Goal: Find specific page/section: Find specific page/section

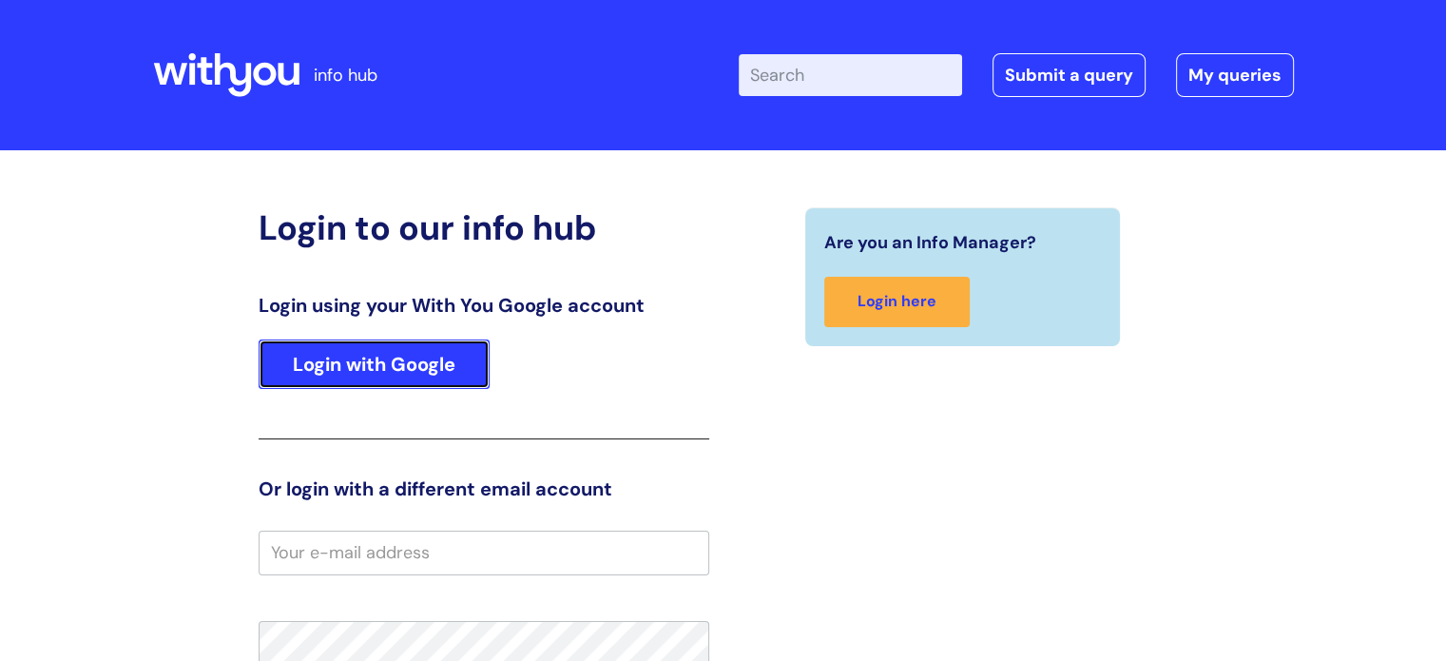
click at [280, 378] on link "Login with Google" at bounding box center [374, 363] width 231 height 49
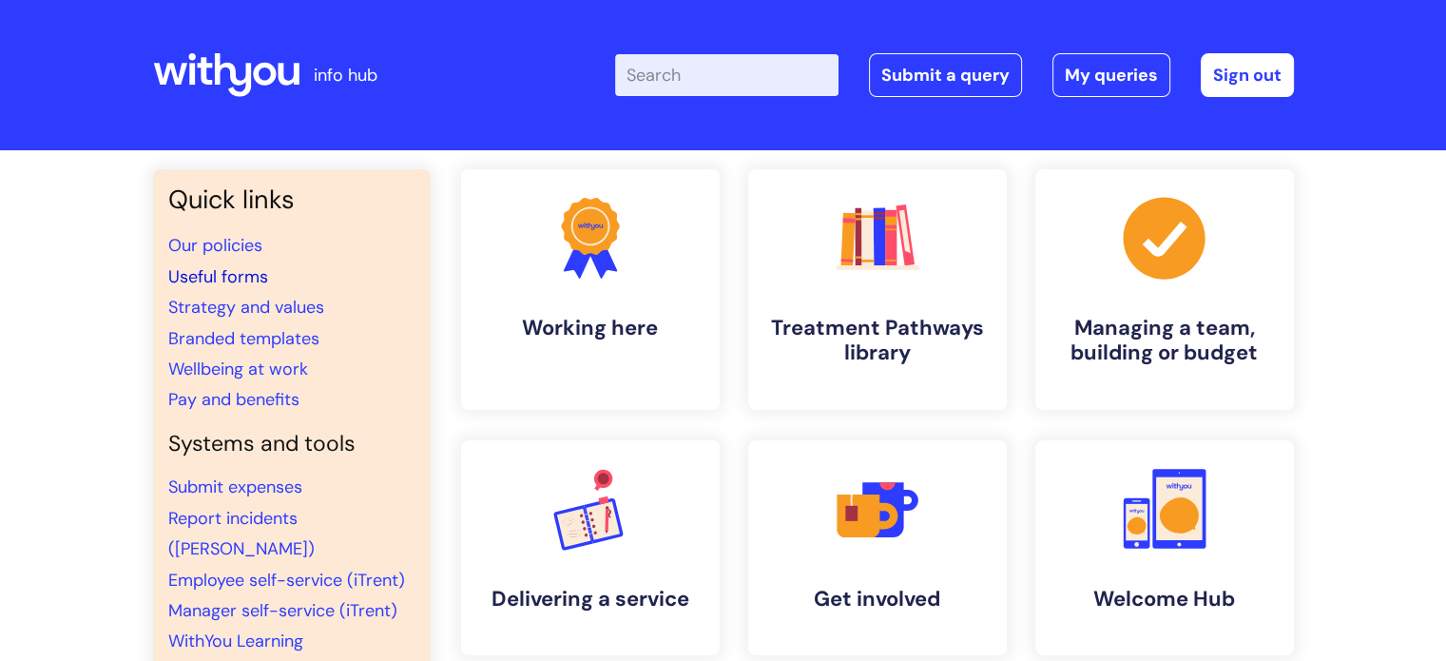
click at [255, 280] on link "Useful forms" at bounding box center [218, 276] width 100 height 23
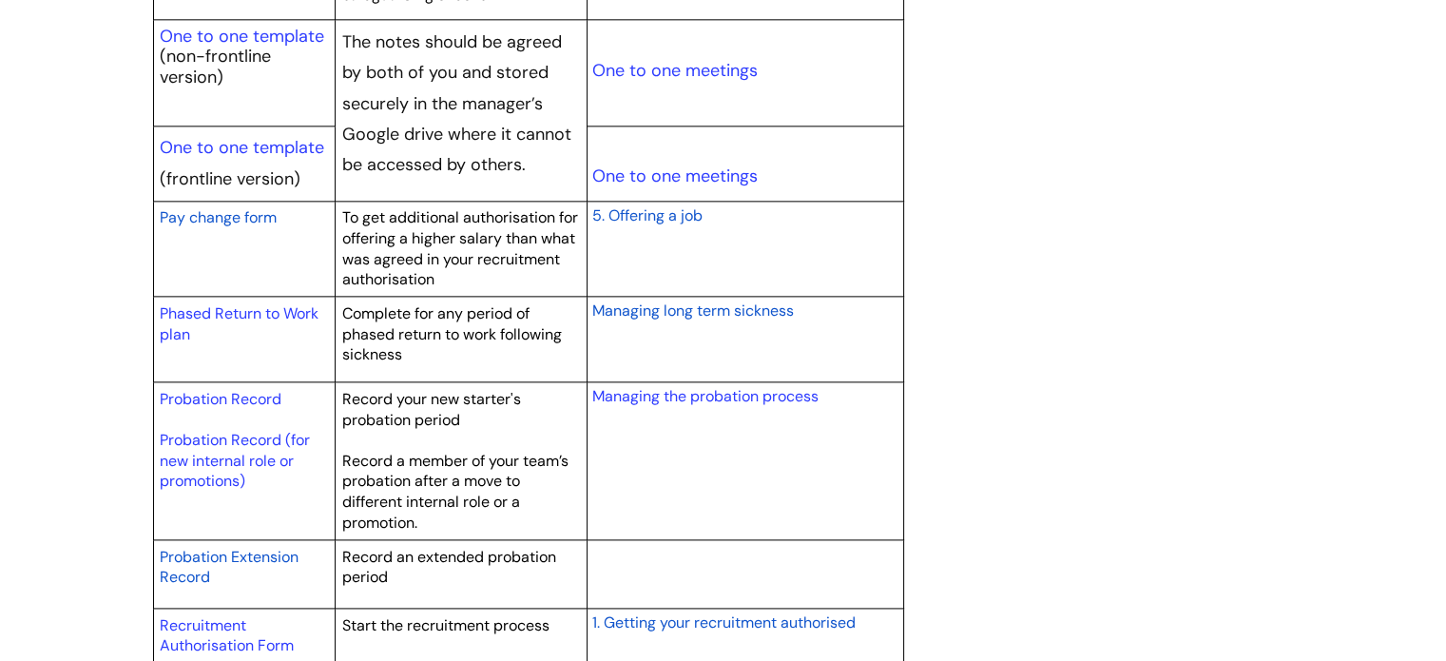
scroll to position [2460, 0]
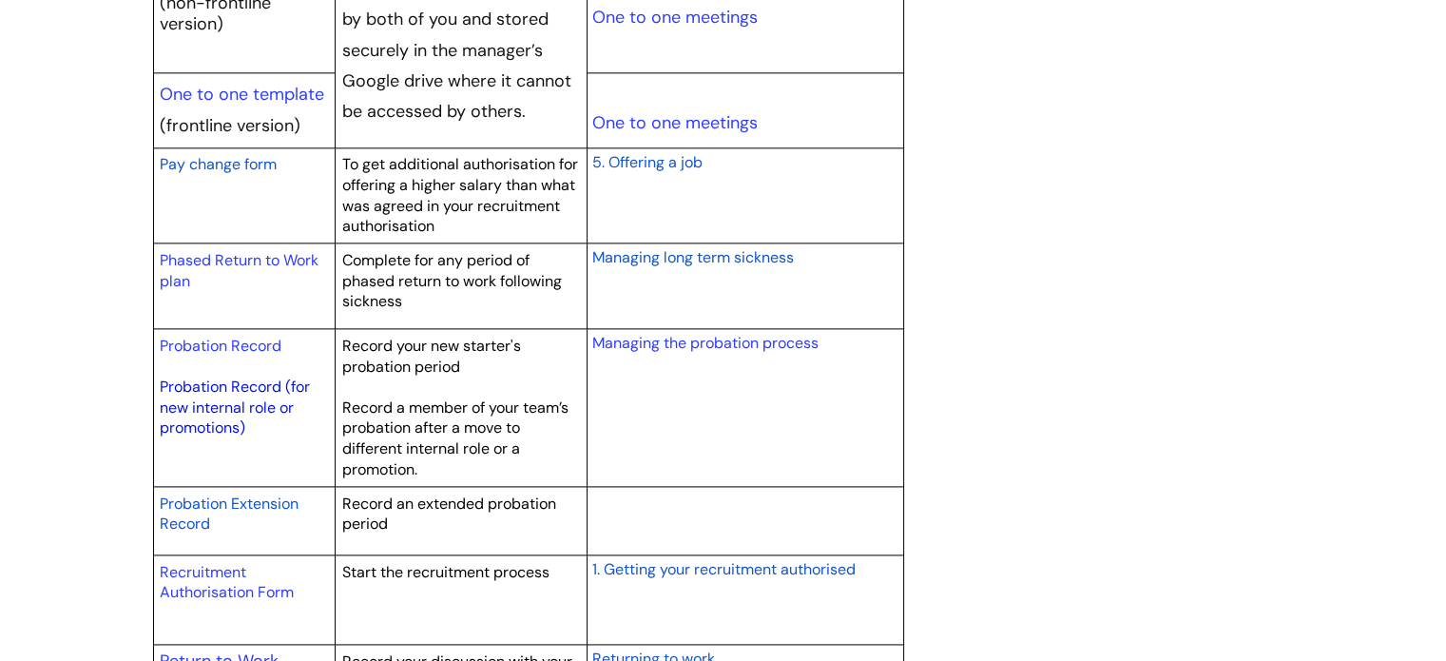
click at [241, 391] on link "Probation Record (for new internal role or promotions)" at bounding box center [235, 406] width 150 height 61
